Goal: Information Seeking & Learning: Learn about a topic

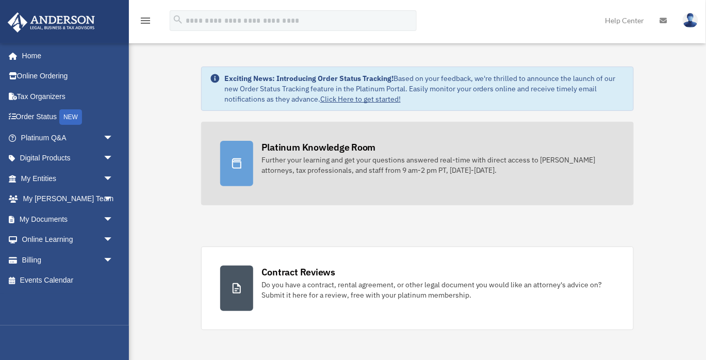
click at [292, 148] on div "Platinum Knowledge Room" at bounding box center [319, 147] width 115 height 13
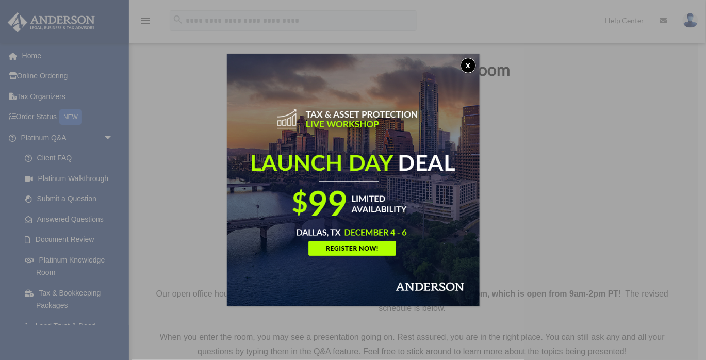
click at [468, 68] on button "x" at bounding box center [468, 65] width 15 height 15
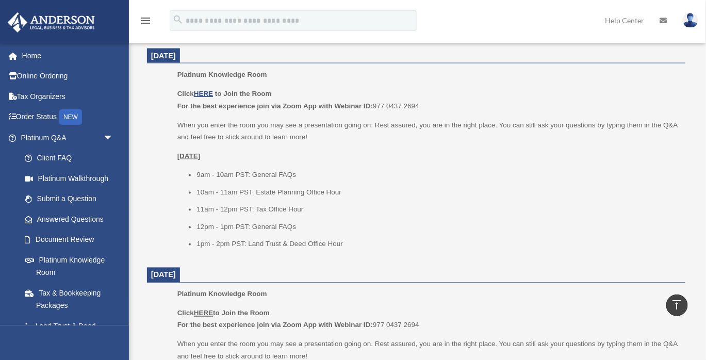
scroll to position [433, 0]
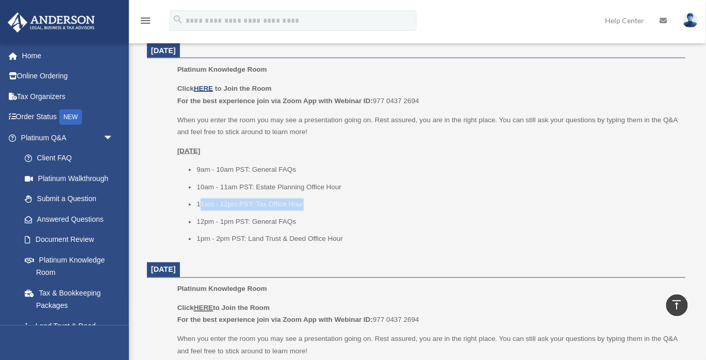
drag, startPoint x: 199, startPoint y: 204, endPoint x: 313, endPoint y: 203, distance: 114.0
click at [313, 203] on li "11am - 12pm PST: Tax Office Hour" at bounding box center [438, 205] width 482 height 12
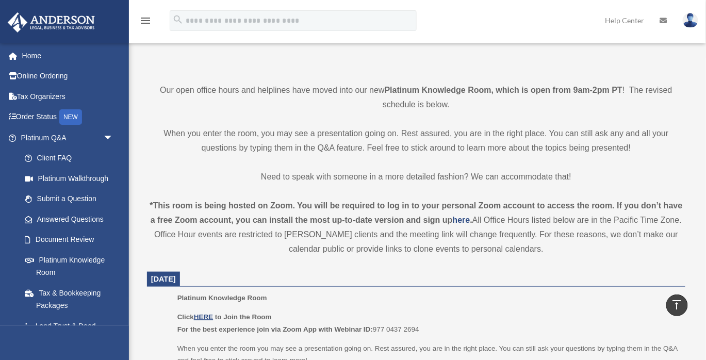
scroll to position [0, 0]
